Goal: Task Accomplishment & Management: Understand process/instructions

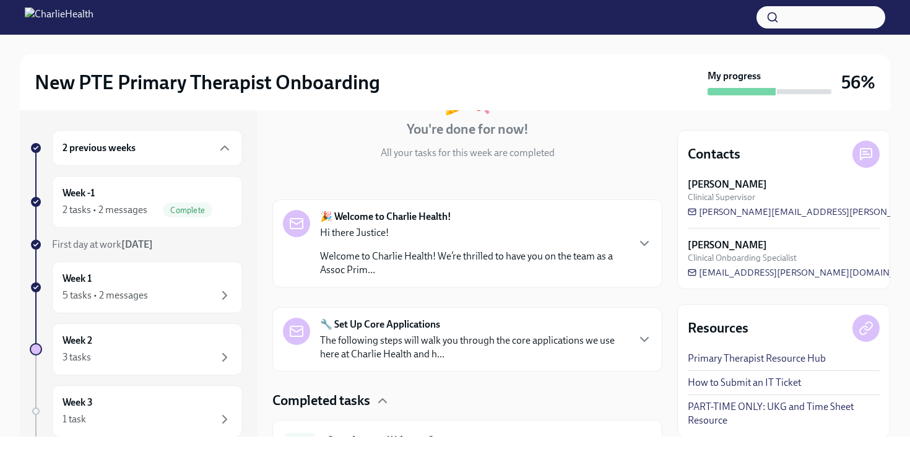
click at [378, 248] on div "Hi there Justice! Welcome to Charlie Health! We’re thrilled to have you on the …" at bounding box center [473, 251] width 307 height 51
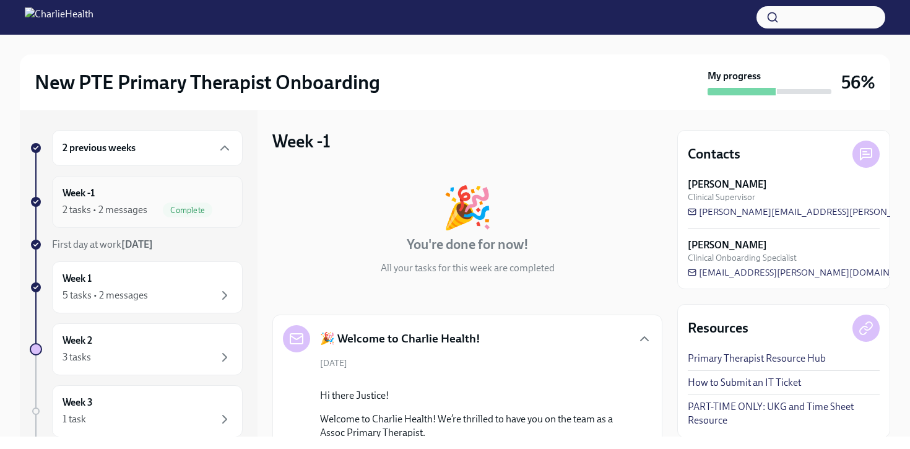
click at [136, 200] on div "Week -1 2 tasks • 2 messages Complete" at bounding box center [148, 201] width 170 height 31
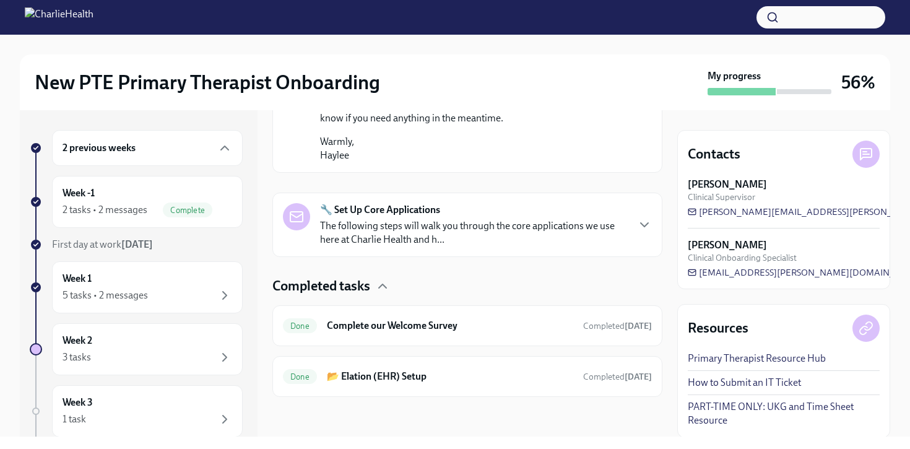
scroll to position [997, 0]
click at [152, 199] on div "Week -1 2 tasks • 2 messages Complete" at bounding box center [148, 201] width 170 height 31
click at [163, 135] on div "2 previous weeks" at bounding box center [147, 148] width 191 height 36
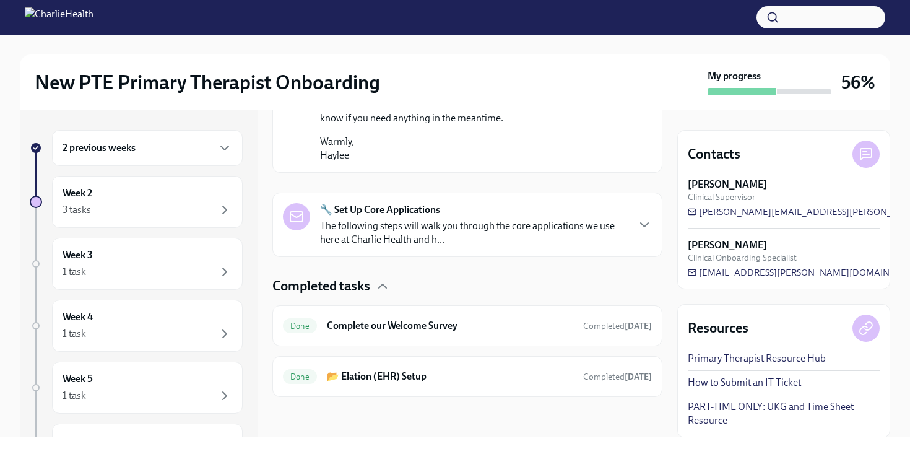
click at [158, 154] on div "2 previous weeks" at bounding box center [148, 148] width 170 height 15
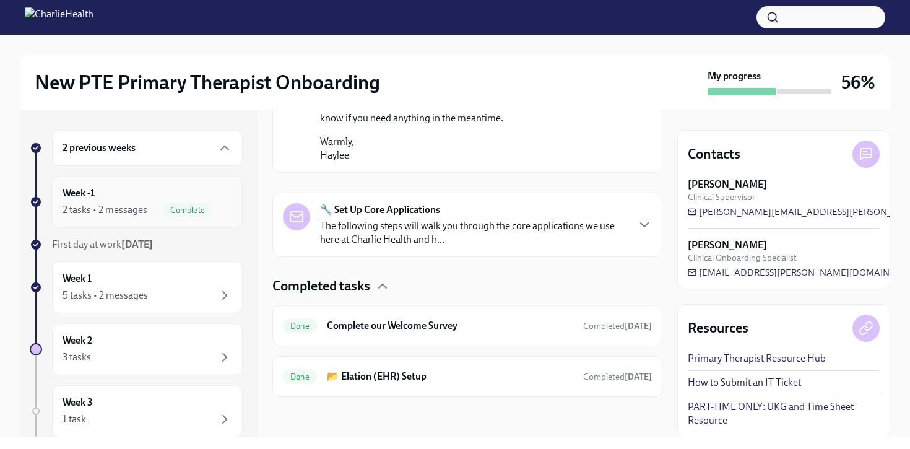
click at [119, 203] on div "2 tasks • 2 messages" at bounding box center [105, 210] width 85 height 14
click at [115, 307] on div "Week 1 5 tasks • 2 messages" at bounding box center [147, 287] width 191 height 52
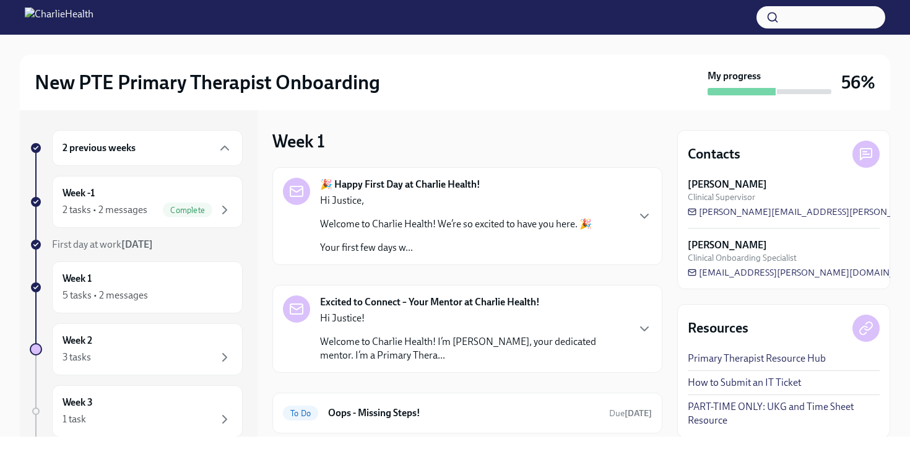
click at [493, 215] on div "Hi Justice, Welcome to Charlie Health! We’re so excited to have you here. 🎉 You…" at bounding box center [456, 224] width 272 height 61
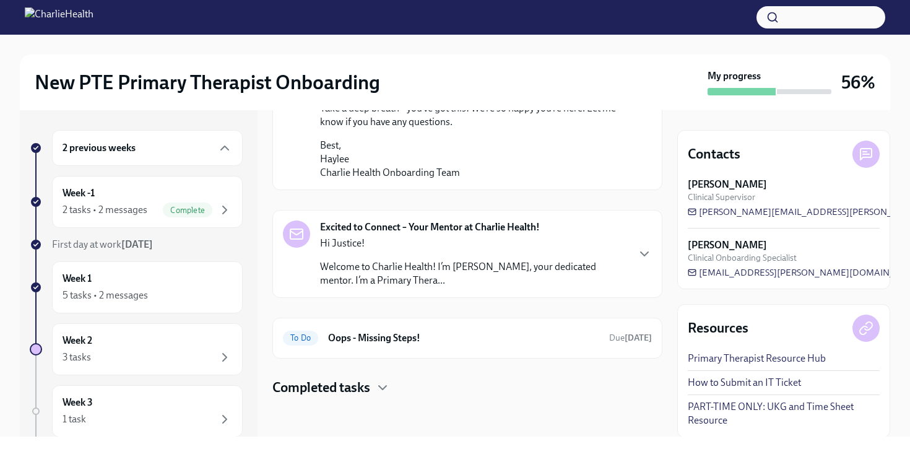
scroll to position [1034, 0]
click at [490, 248] on p "Hi Justice!" at bounding box center [473, 244] width 307 height 14
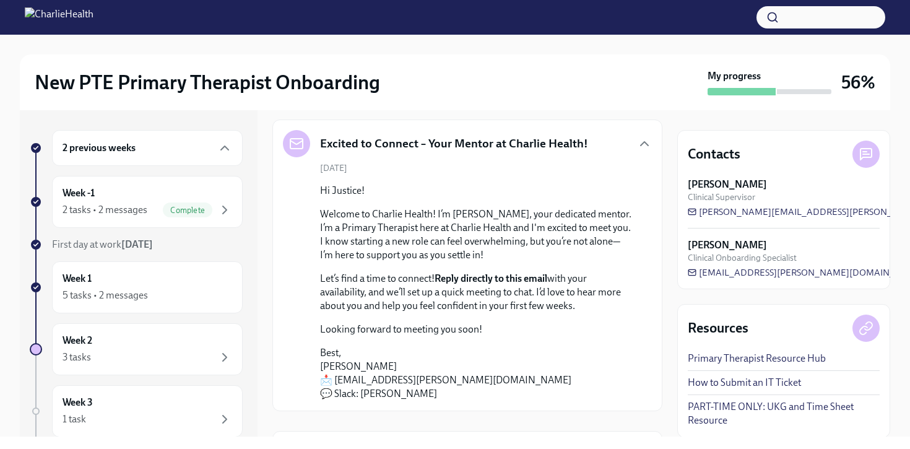
scroll to position [1238, 0]
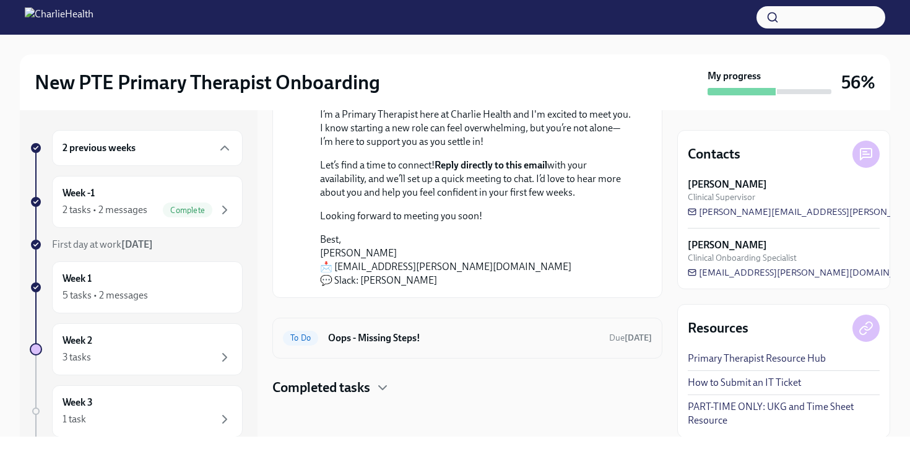
click at [469, 331] on h6 "Oops - Missing Steps!" at bounding box center [463, 338] width 271 height 14
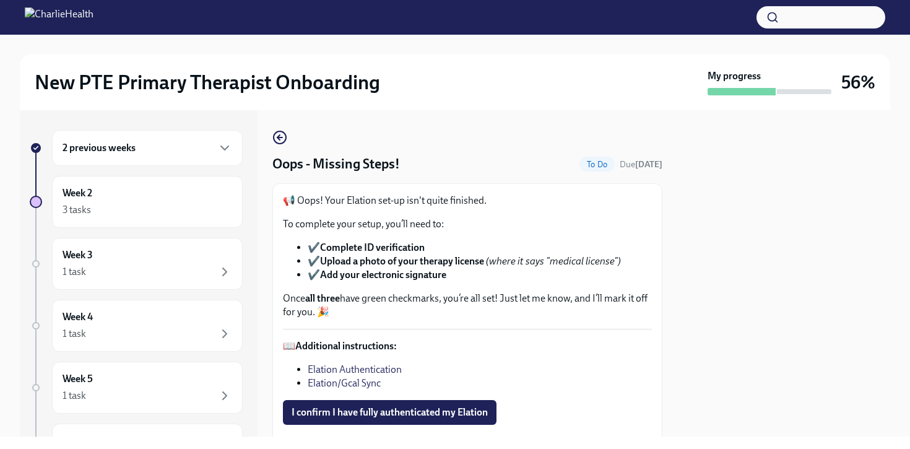
scroll to position [62, 0]
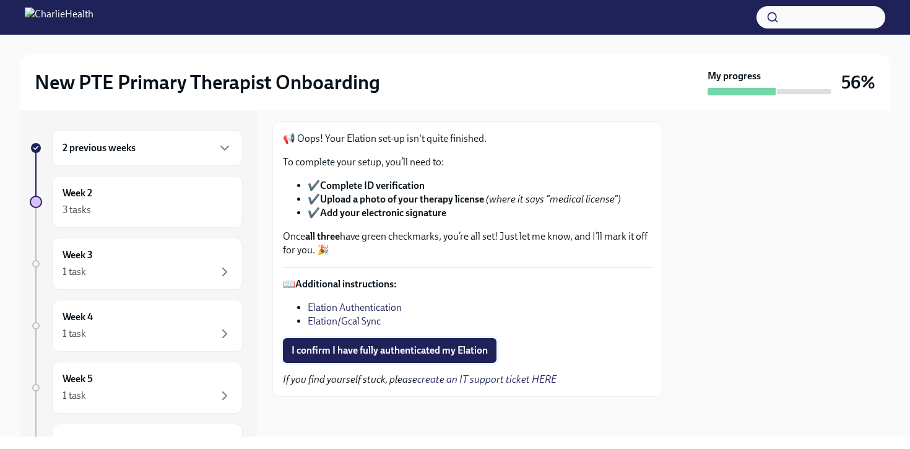
click at [446, 352] on span "I confirm I have fully authenticated my Elation" at bounding box center [390, 350] width 196 height 12
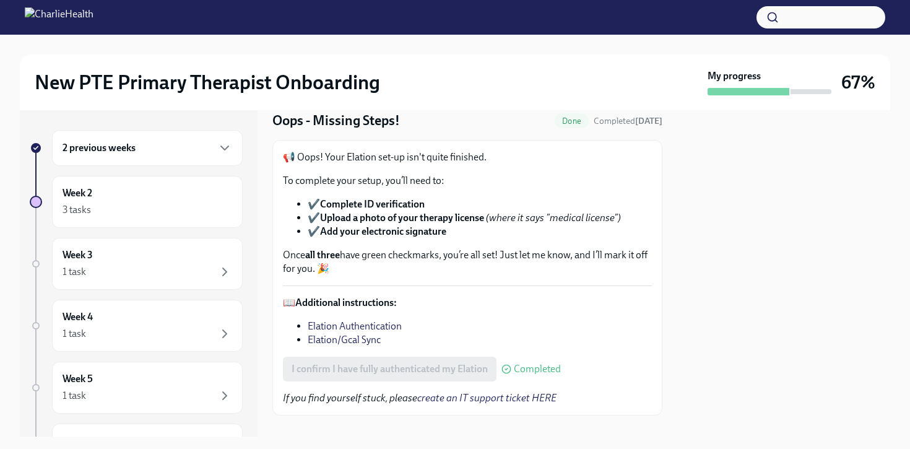
scroll to position [0, 0]
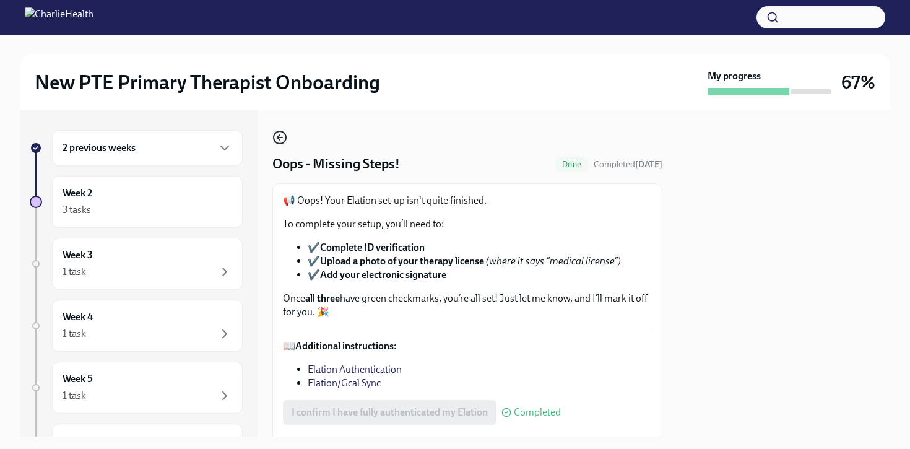
click at [284, 139] on icon "button" at bounding box center [279, 137] width 15 height 15
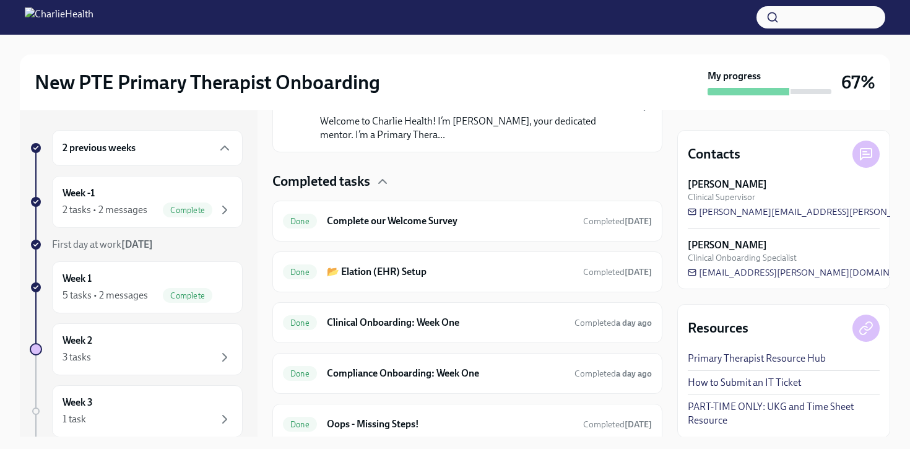
scroll to position [415, 0]
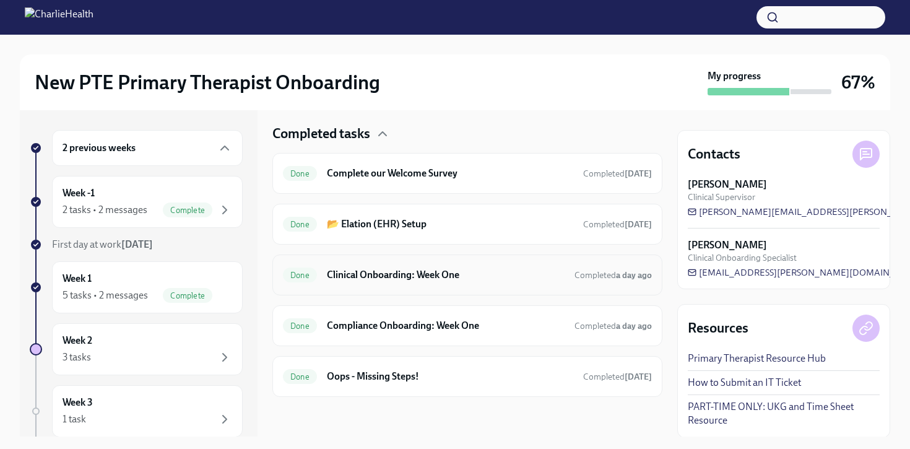
click at [429, 275] on h6 "Clinical Onboarding: Week One" at bounding box center [446, 275] width 238 height 14
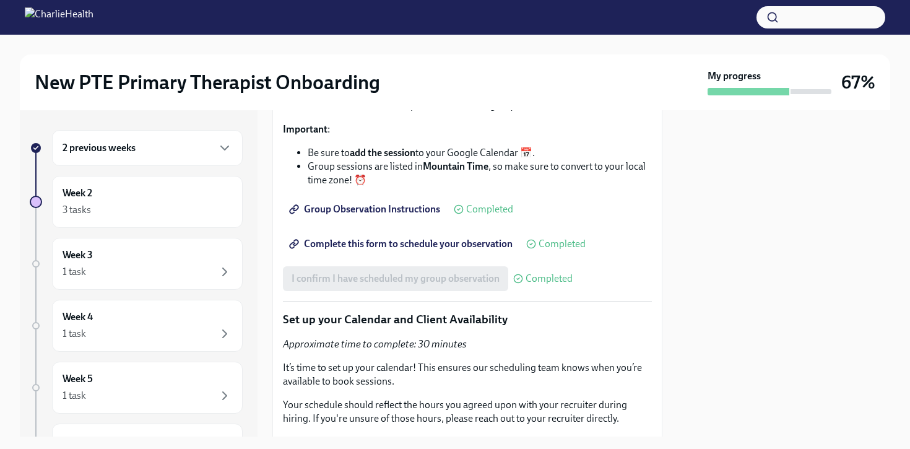
scroll to position [2590, 0]
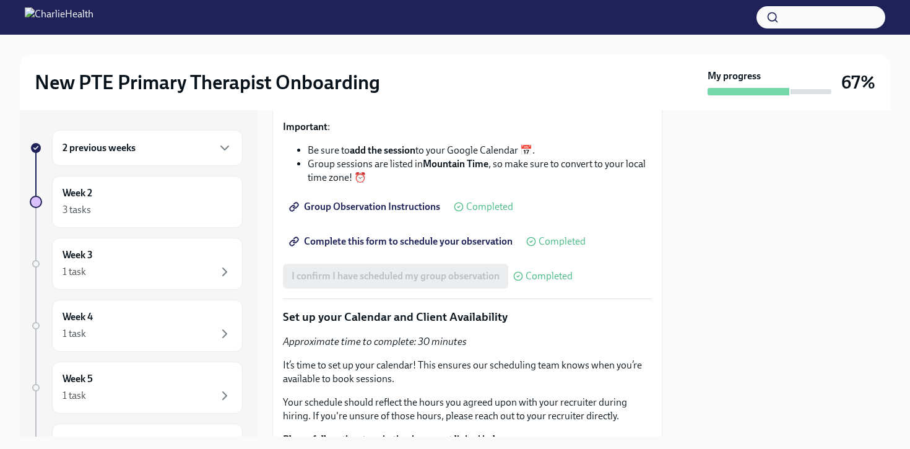
click at [424, 213] on span "Group Observation Instructions" at bounding box center [366, 207] width 149 height 12
